Goal: Navigation & Orientation: Find specific page/section

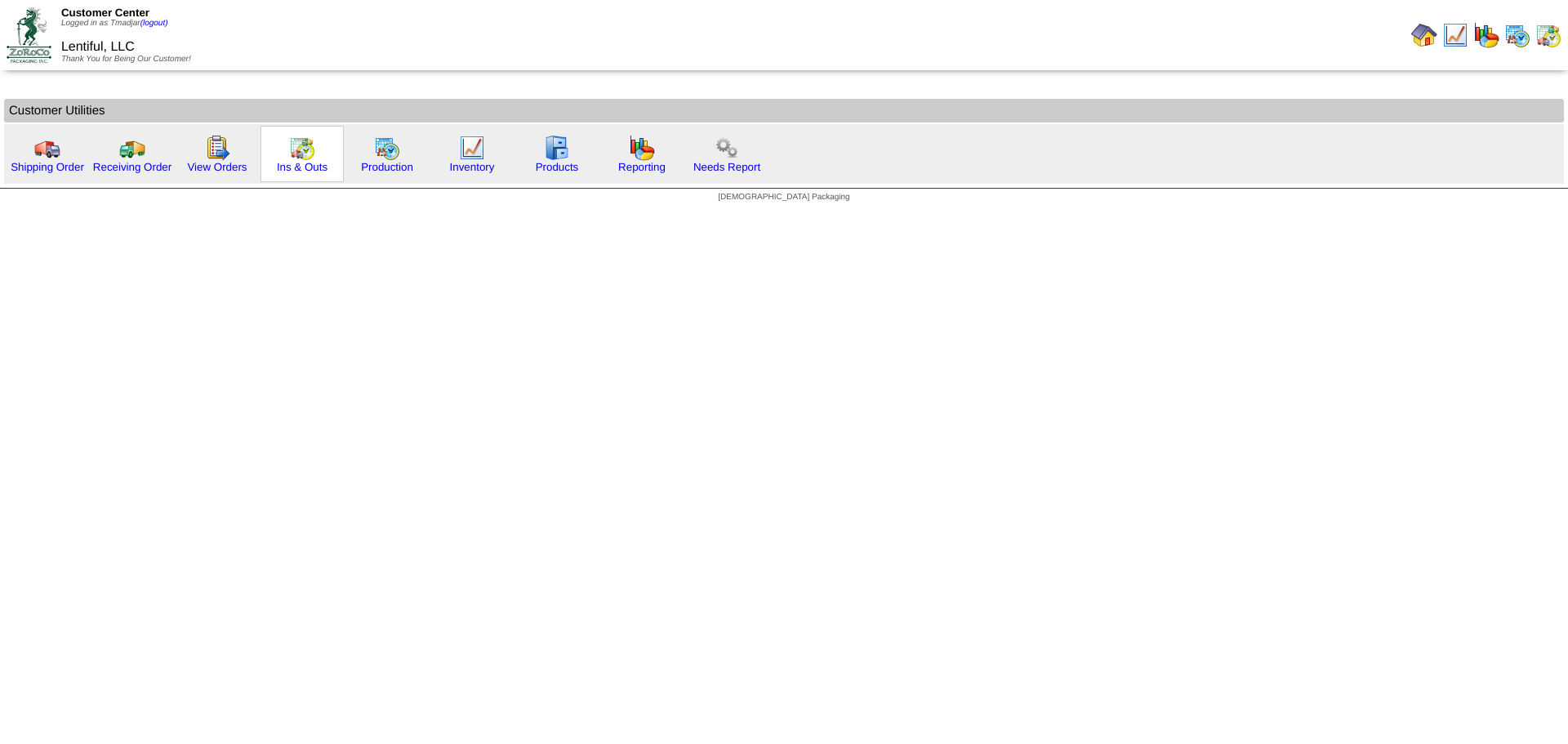
click at [307, 154] on img at bounding box center [302, 147] width 27 height 27
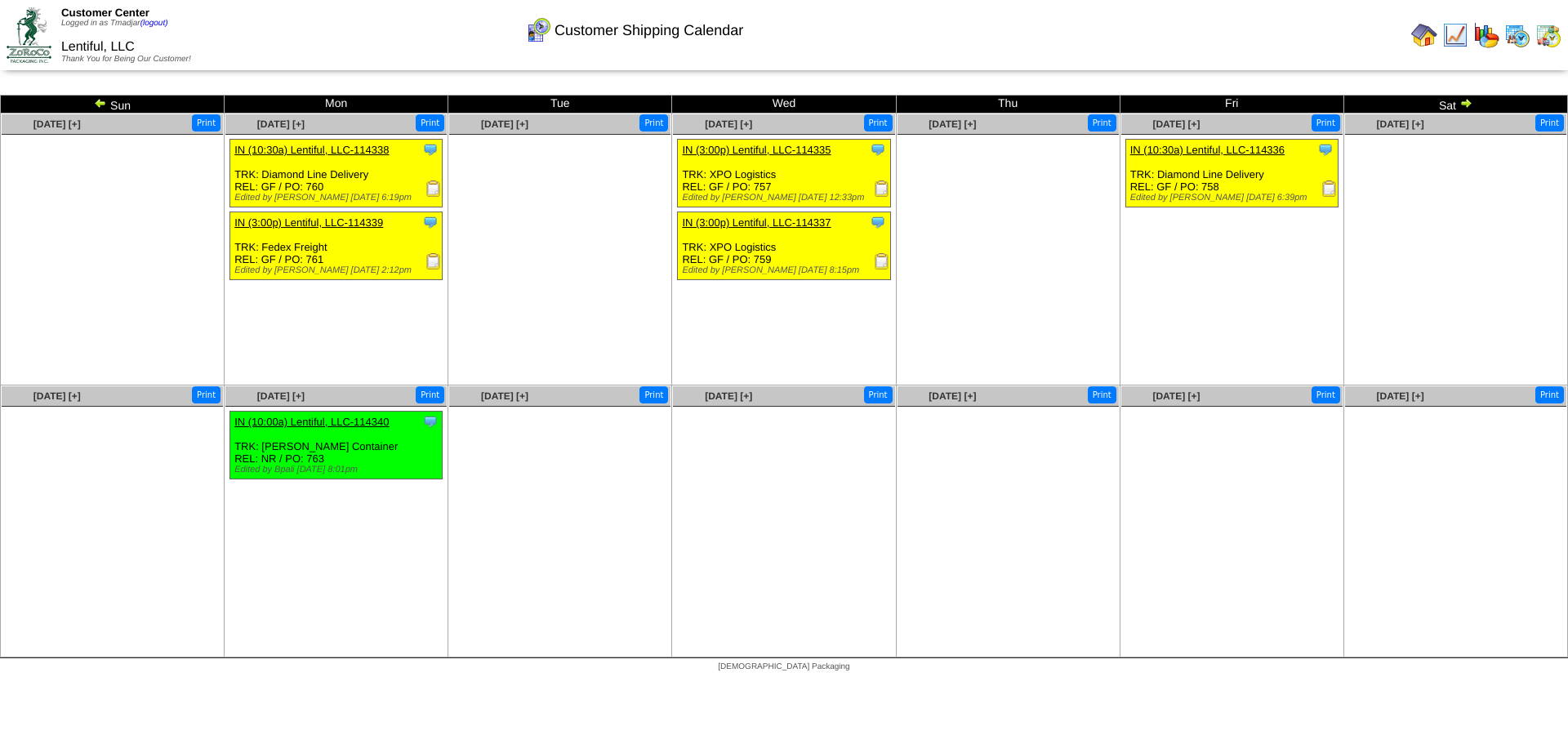
click at [1328, 188] on img at bounding box center [1329, 189] width 17 height 17
click at [1510, 41] on img at bounding box center [1517, 34] width 27 height 27
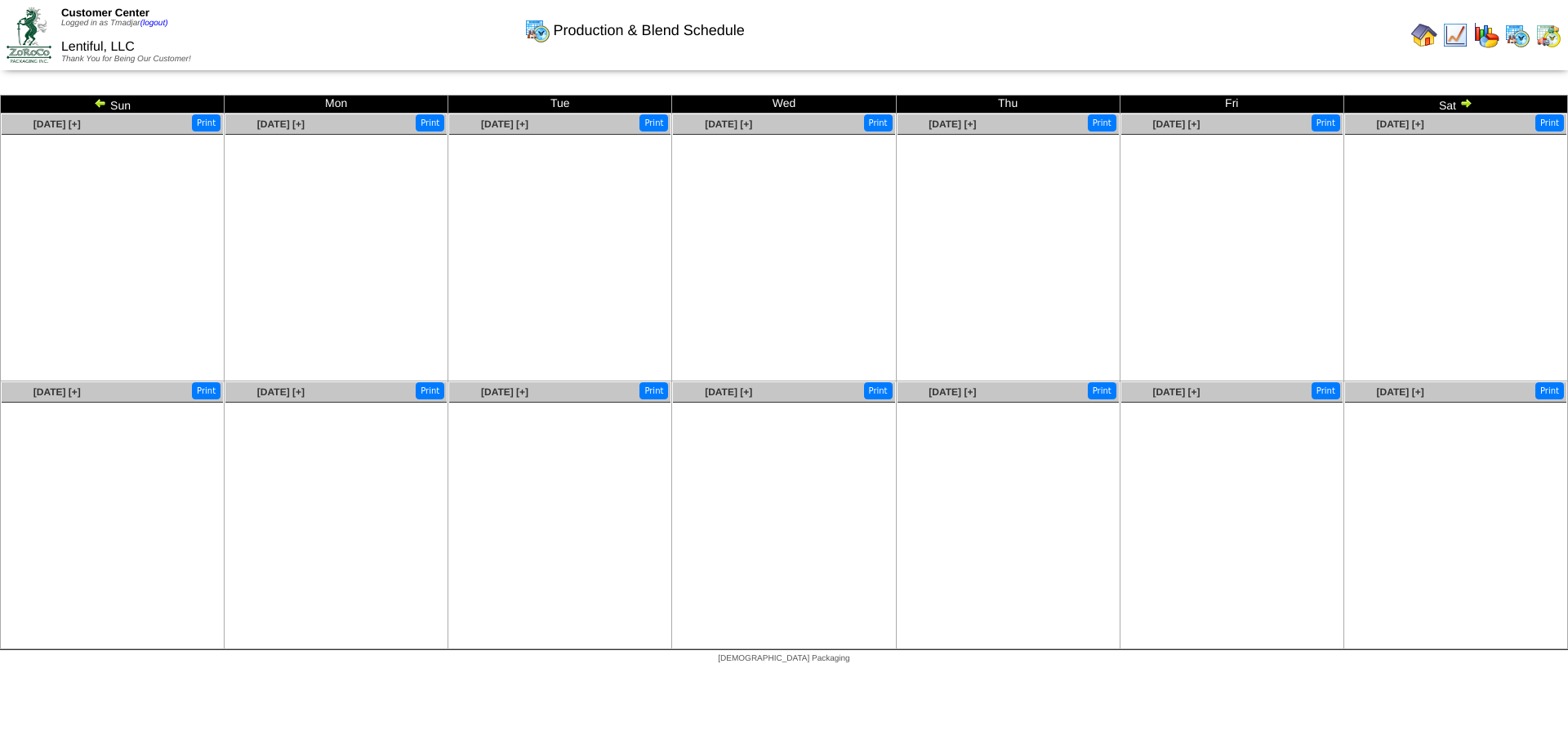
click at [1515, 22] on img at bounding box center [1517, 34] width 27 height 27
click at [1540, 31] on img at bounding box center [1547, 34] width 27 height 27
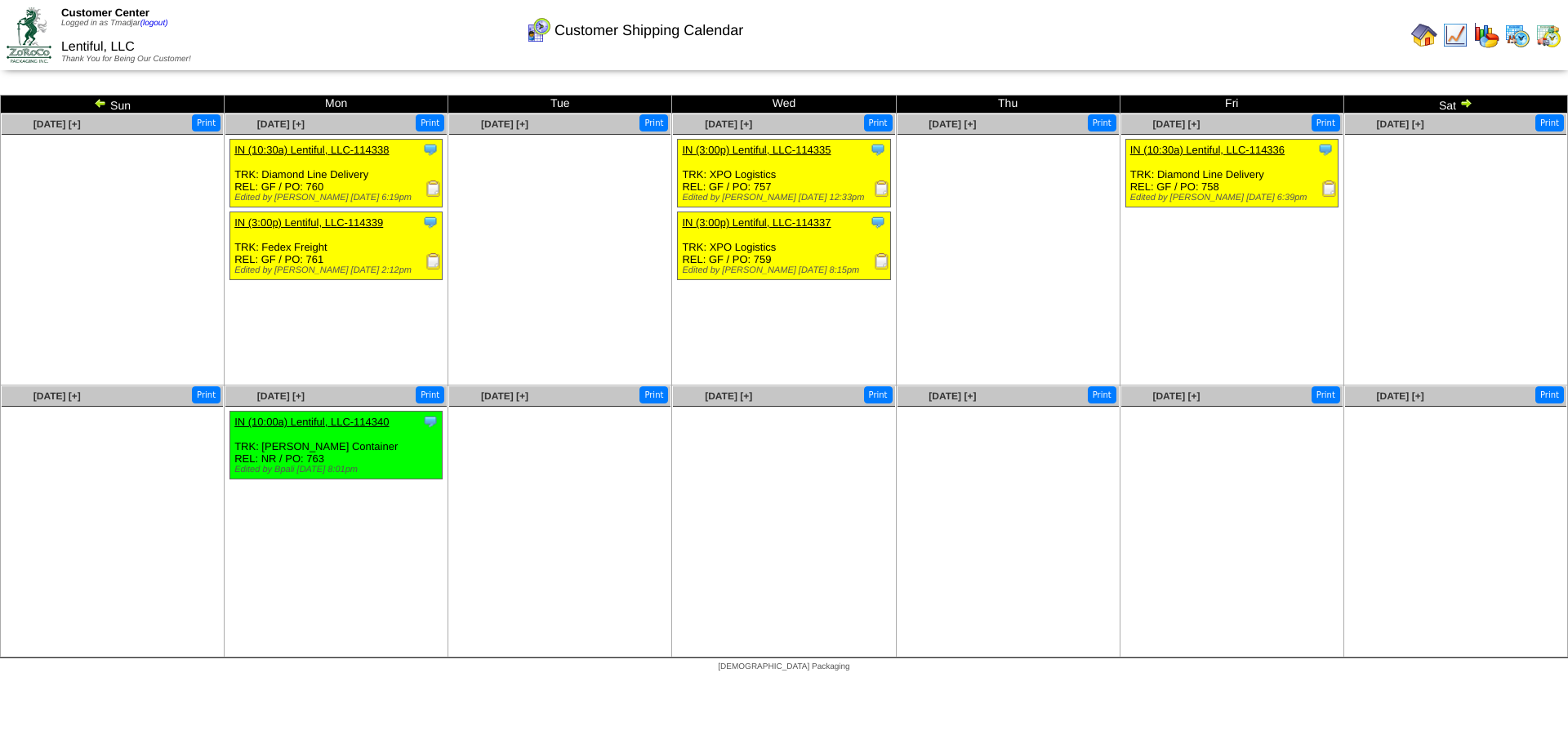
click at [1428, 37] on img at bounding box center [1424, 34] width 27 height 27
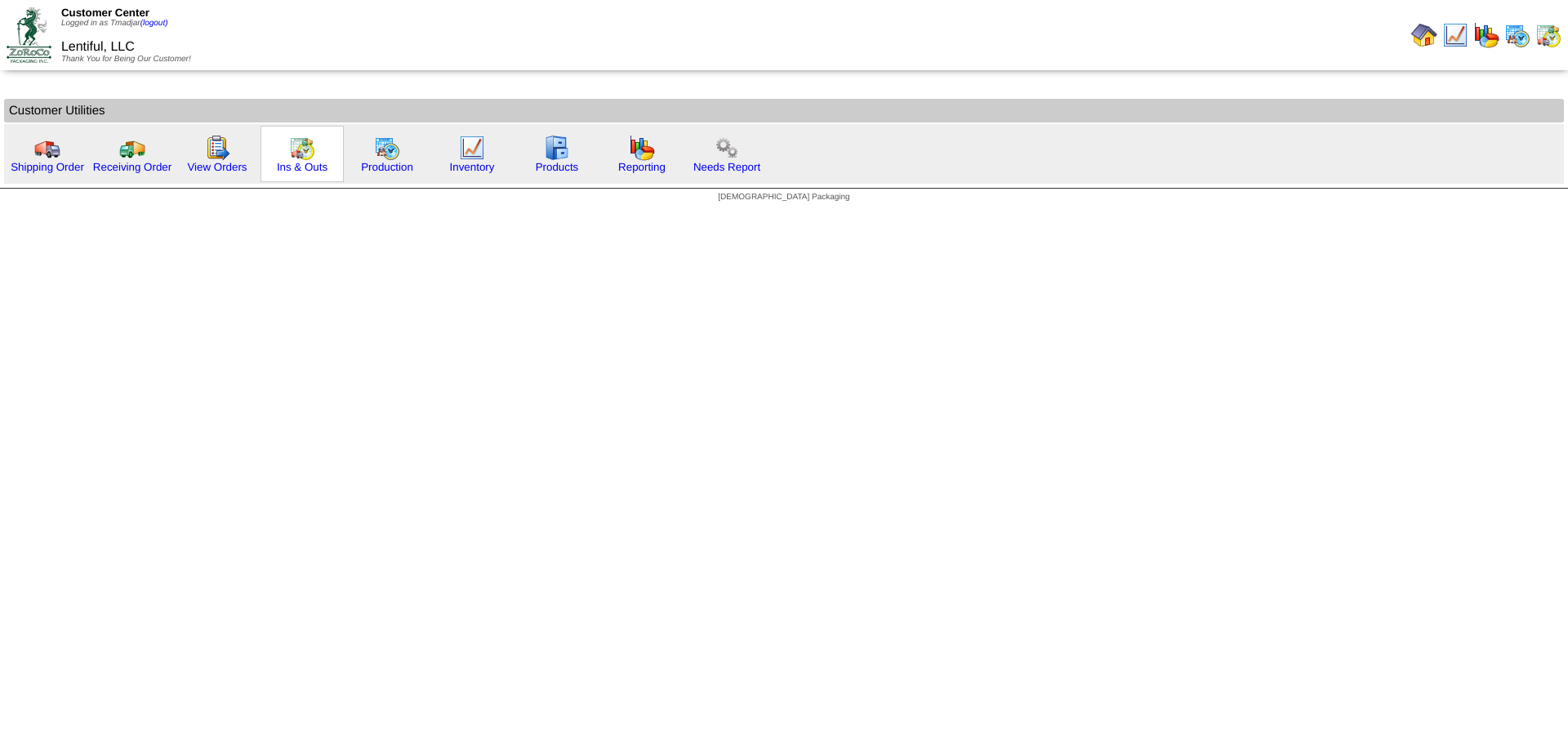
click at [319, 155] on div "Ins & Outs" at bounding box center [302, 153] width 84 height 56
click at [313, 156] on img at bounding box center [302, 147] width 27 height 27
